Goal: Transaction & Acquisition: Purchase product/service

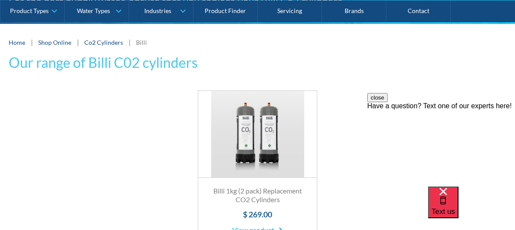
scroll to position [87, 0]
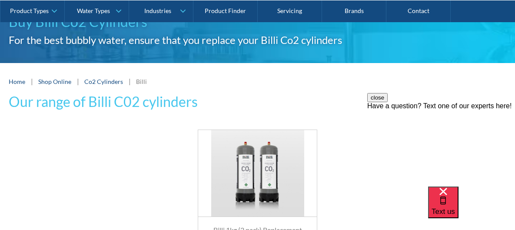
click at [106, 81] on link "Co2 Cylinders" at bounding box center [103, 81] width 39 height 7
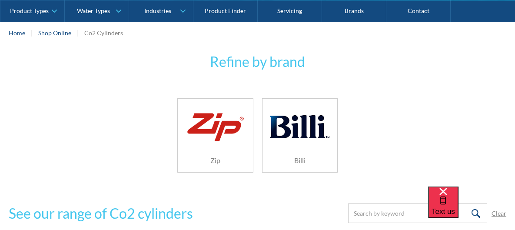
scroll to position [174, 0]
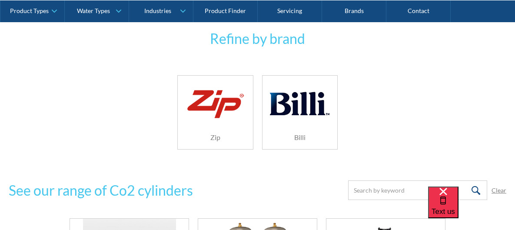
click at [302, 102] on img at bounding box center [300, 104] width 60 height 40
